Goal: Information Seeking & Learning: Learn about a topic

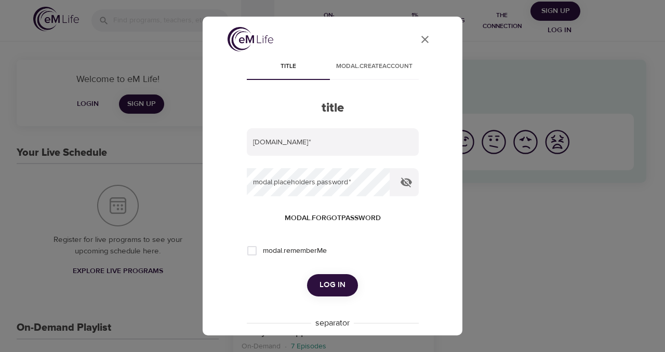
type input "[PERSON_NAME][DOMAIN_NAME][EMAIL_ADDRESS][DOMAIN_NAME]"
click at [334, 280] on span "Log in" at bounding box center [332, 285] width 26 height 14
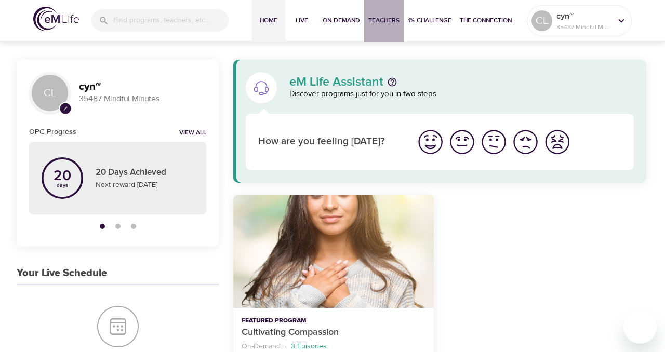
click at [381, 19] on span "Teachers" at bounding box center [383, 20] width 31 height 11
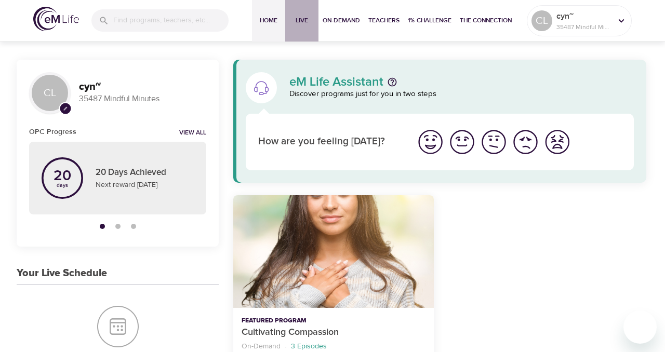
click at [299, 20] on span "Live" at bounding box center [301, 20] width 25 height 11
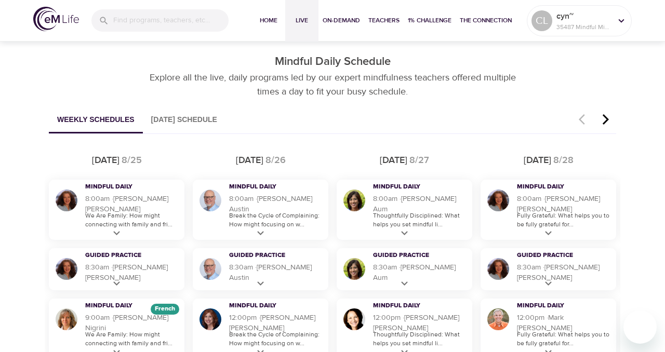
scroll to position [561, 0]
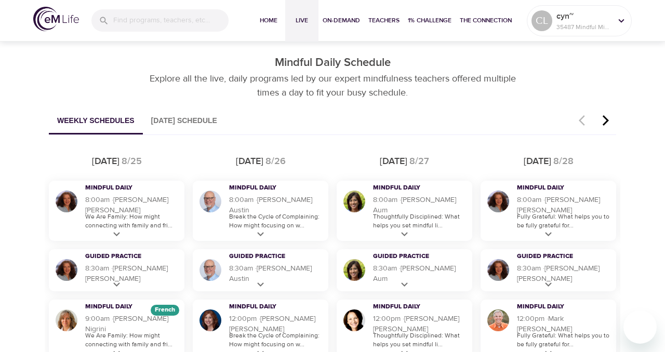
click at [607, 121] on icon "button" at bounding box center [606, 120] width 16 height 12
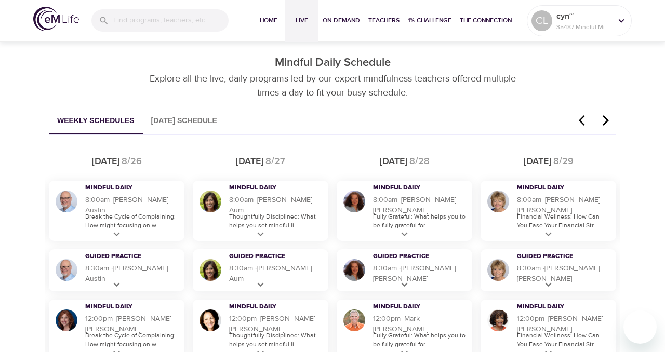
click at [606, 120] on icon "button" at bounding box center [605, 120] width 6 height 10
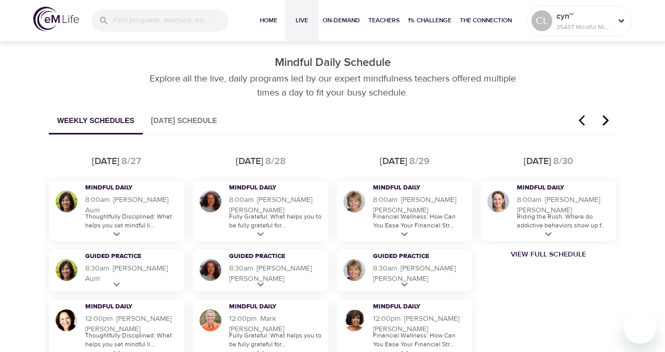
click at [606, 121] on icon "button" at bounding box center [605, 120] width 6 height 10
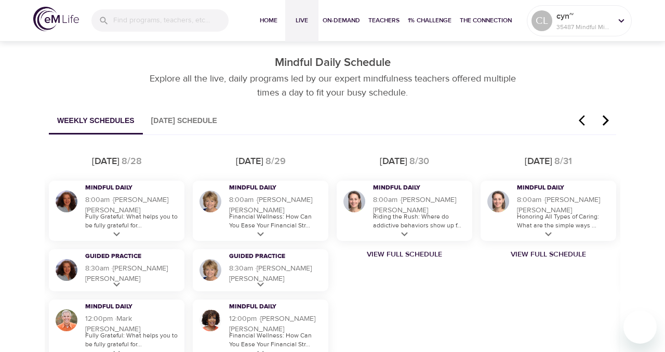
click at [580, 120] on icon "button" at bounding box center [582, 120] width 6 height 10
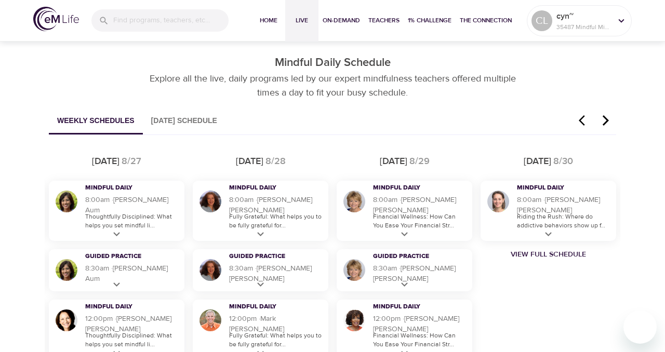
click at [580, 120] on icon "button" at bounding box center [582, 120] width 6 height 10
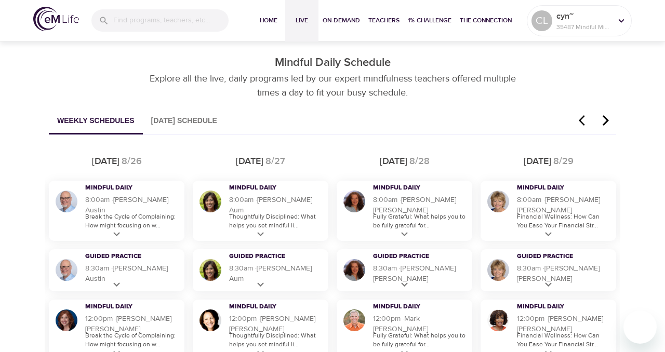
click at [580, 120] on icon "button" at bounding box center [582, 120] width 6 height 10
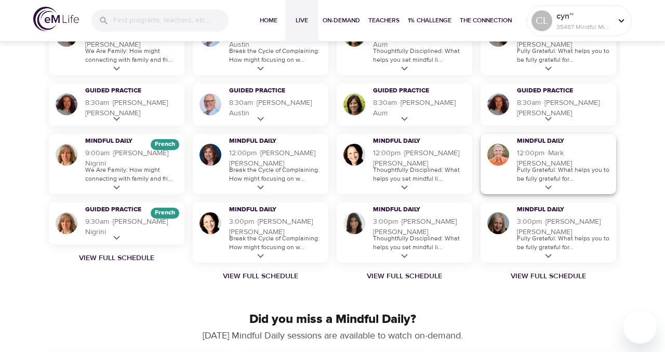
scroll to position [729, 0]
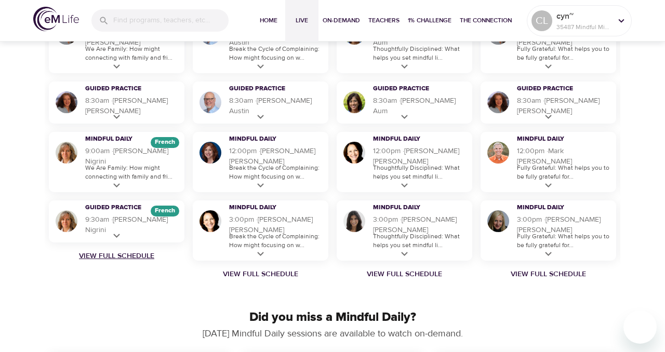
click at [123, 257] on link "View Full Schedule" at bounding box center [117, 256] width 144 height 10
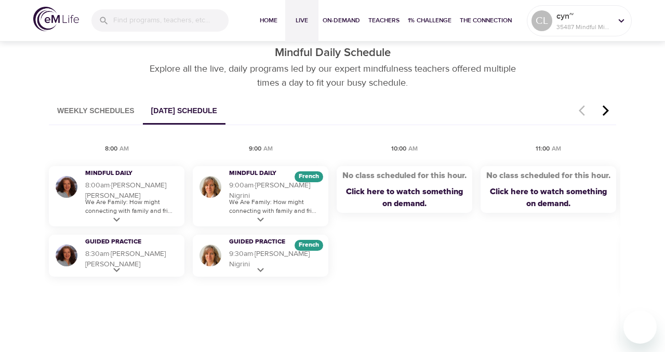
scroll to position [585, 0]
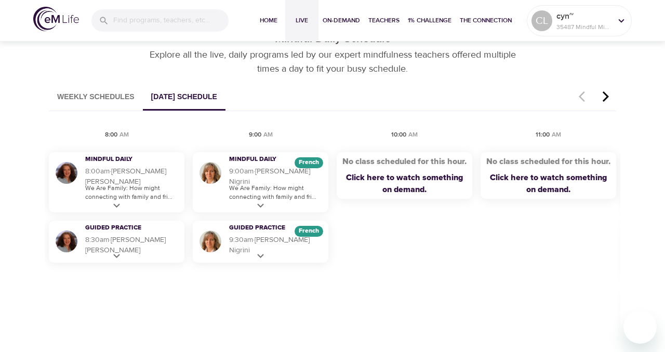
click at [607, 96] on icon "button" at bounding box center [605, 96] width 6 height 10
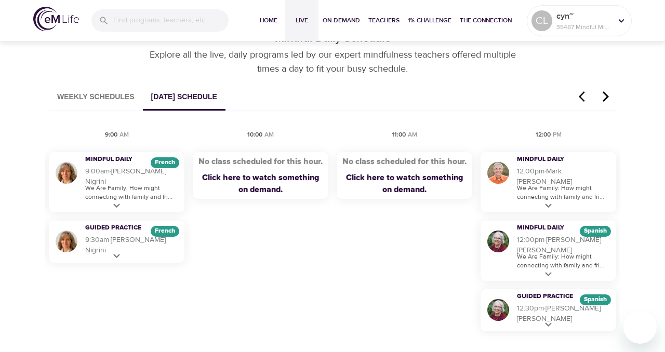
click at [607, 96] on icon "button" at bounding box center [605, 96] width 6 height 10
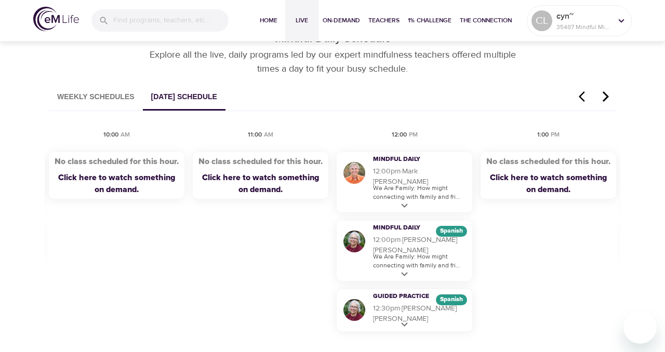
click at [607, 96] on icon "button" at bounding box center [605, 96] width 6 height 10
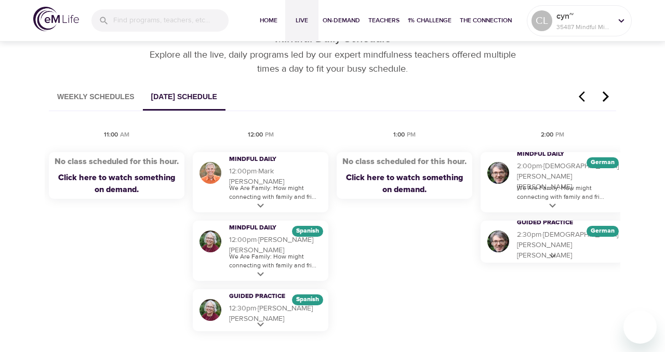
click at [607, 96] on icon "button" at bounding box center [605, 96] width 6 height 10
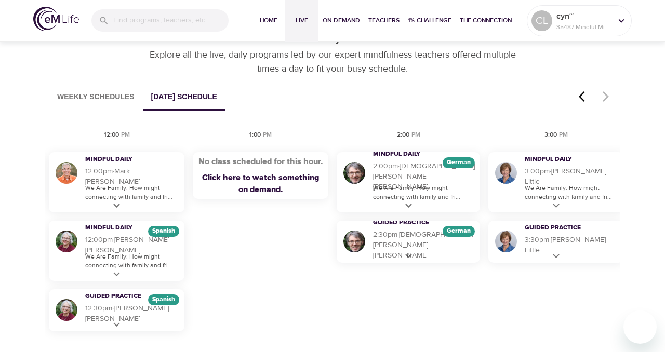
click at [105, 93] on button "Weekly Schedules" at bounding box center [96, 97] width 94 height 26
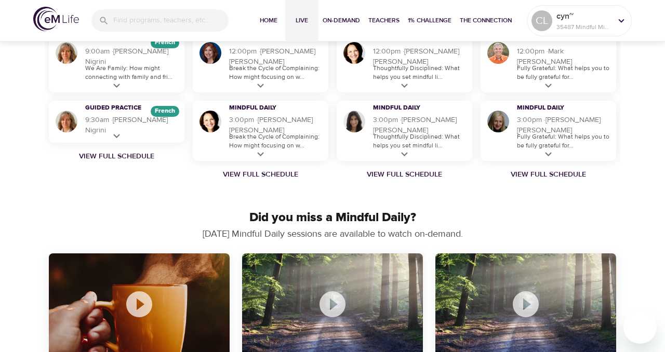
scroll to position [831, 0]
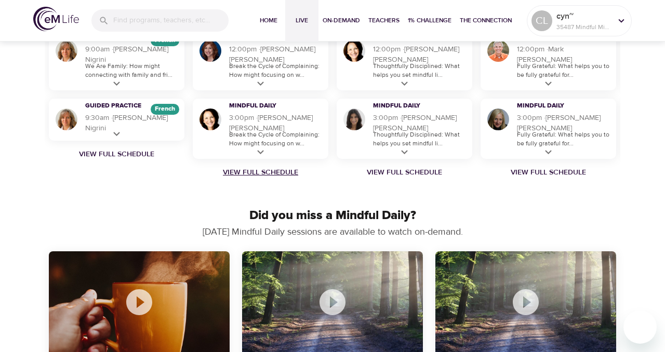
click at [268, 170] on link "View Full Schedule" at bounding box center [261, 172] width 144 height 10
